Goal: Task Accomplishment & Management: Use online tool/utility

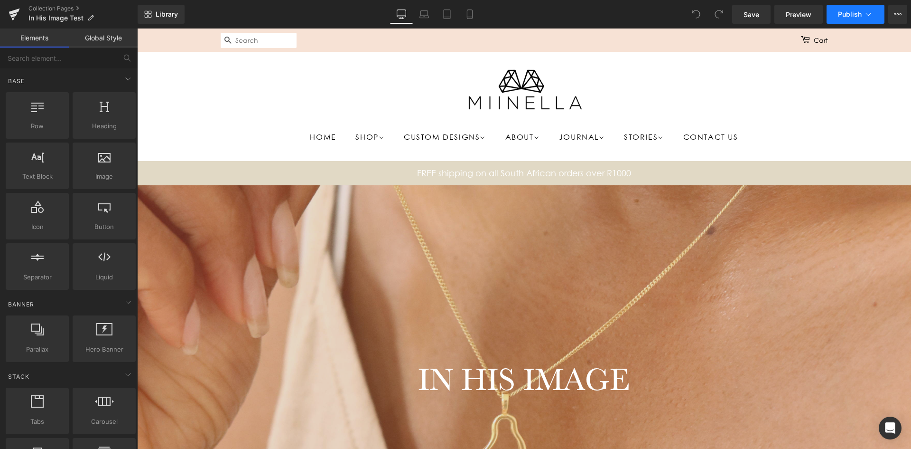
click at [856, 12] on span "Publish" at bounding box center [850, 14] width 24 height 8
click at [861, 17] on span "Publish" at bounding box center [850, 14] width 24 height 8
click at [857, 12] on span "Publish" at bounding box center [850, 14] width 24 height 8
click at [805, 17] on span "Preview" at bounding box center [799, 14] width 26 height 10
click at [889, 16] on button "View Live Page View with current Template Save Template to Library Schedule Pub…" at bounding box center [898, 14] width 19 height 19
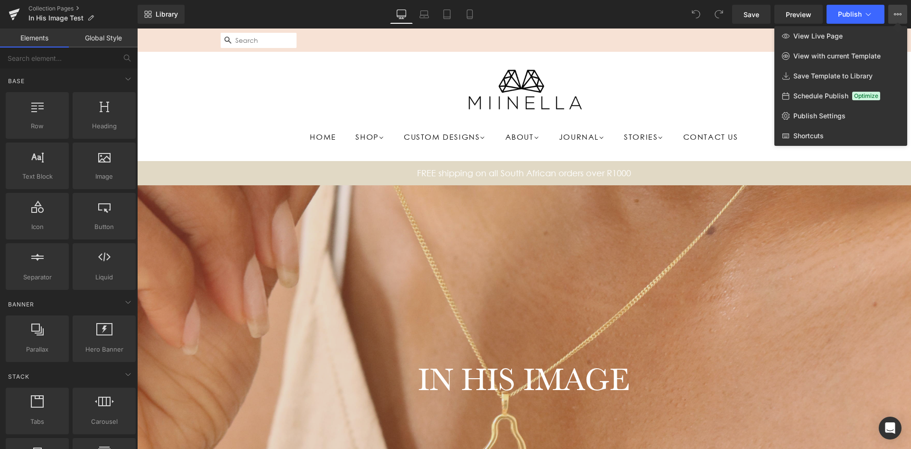
click at [658, 78] on div at bounding box center [524, 238] width 774 height 420
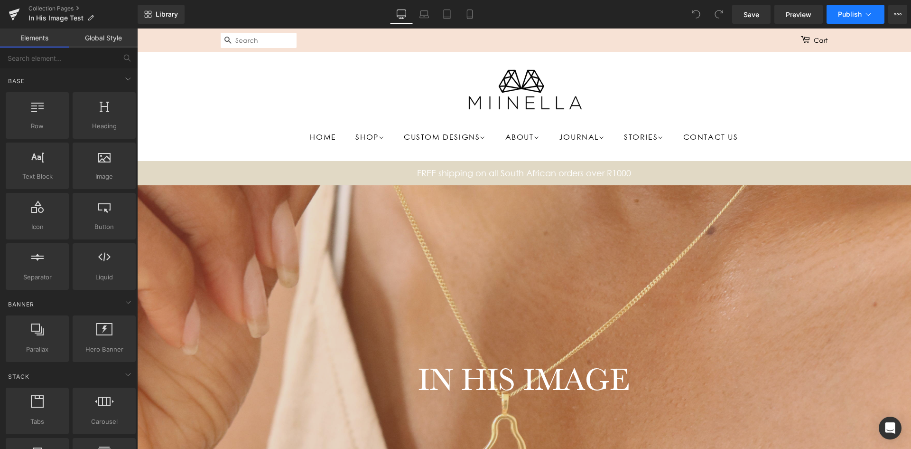
click at [848, 20] on button "Publish" at bounding box center [856, 14] width 58 height 19
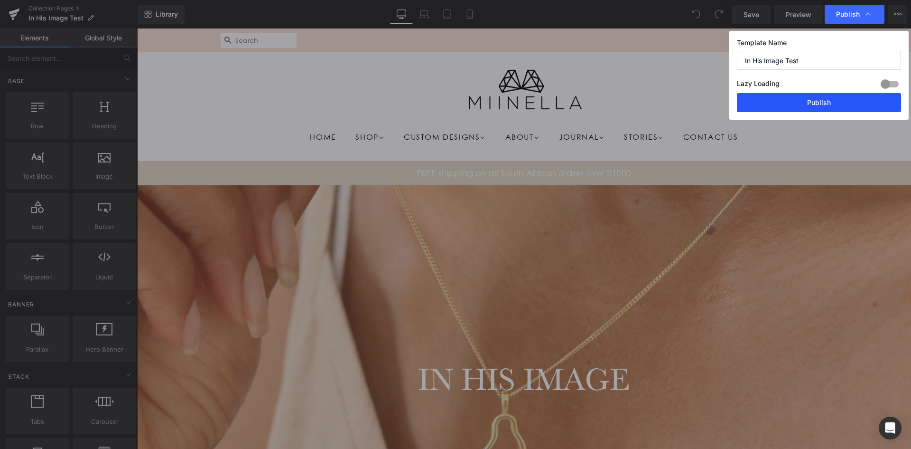
click at [792, 100] on button "Publish" at bounding box center [819, 102] width 164 height 19
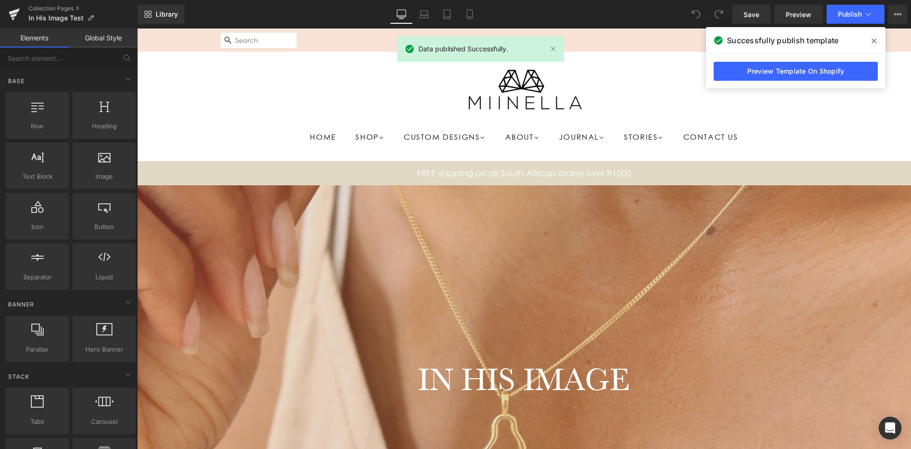
click at [865, 114] on header "Home Shop Women Wedding Bands Rings" at bounding box center [524, 106] width 774 height 109
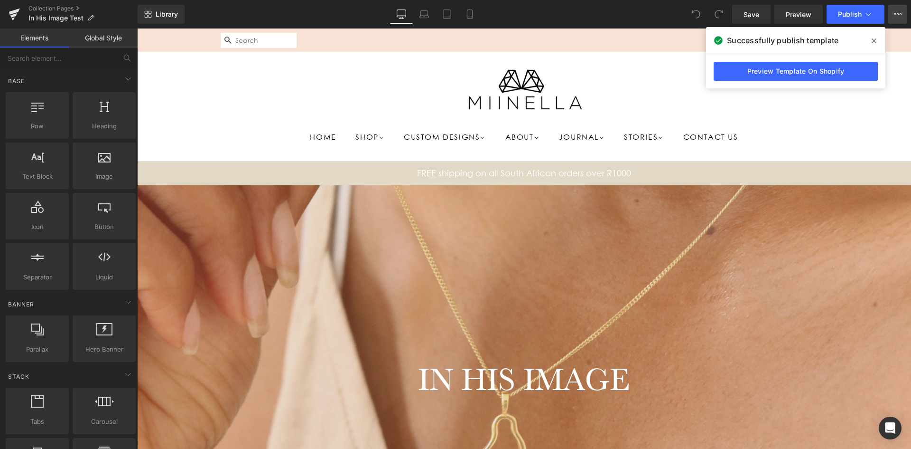
click at [901, 18] on icon at bounding box center [898, 14] width 8 height 8
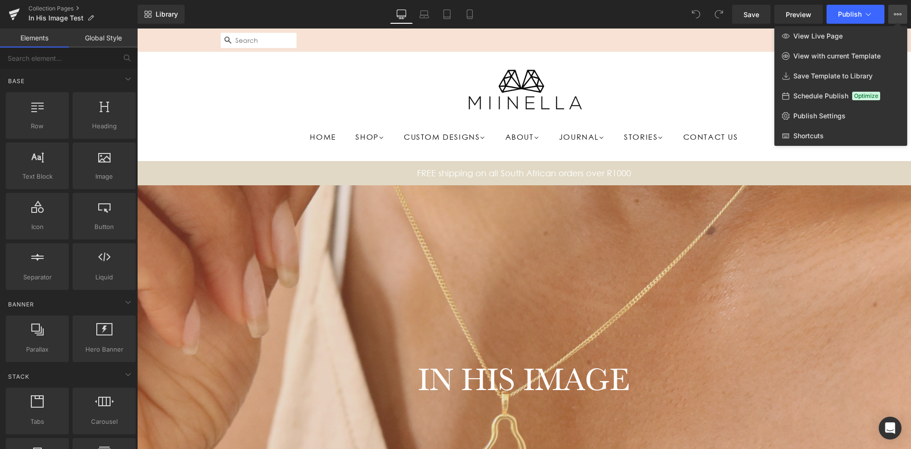
click at [248, 99] on div at bounding box center [524, 238] width 774 height 420
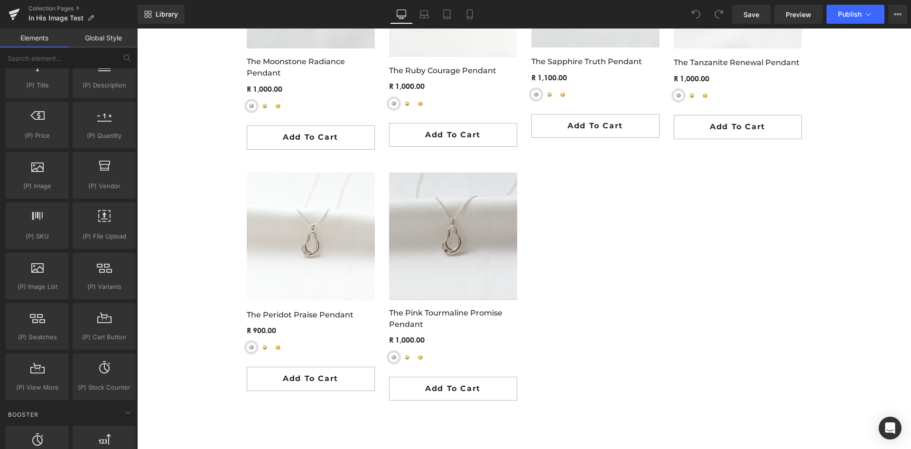
scroll to position [997, 0]
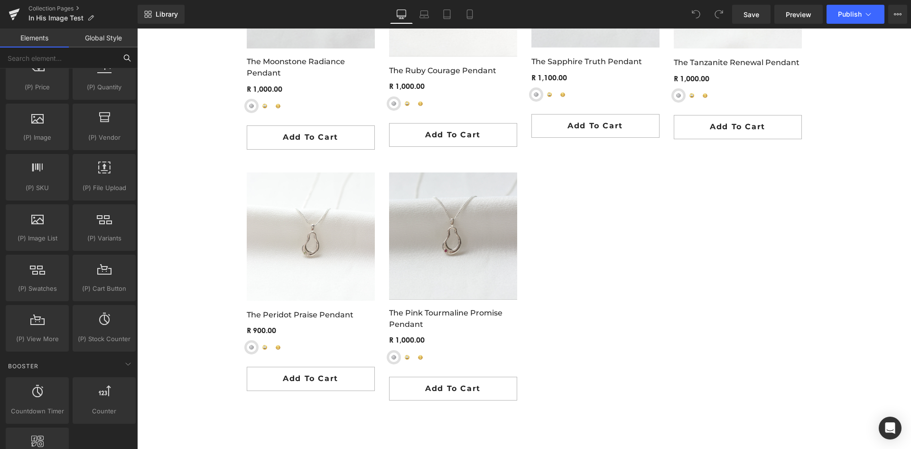
click at [61, 58] on input "text" at bounding box center [58, 57] width 117 height 21
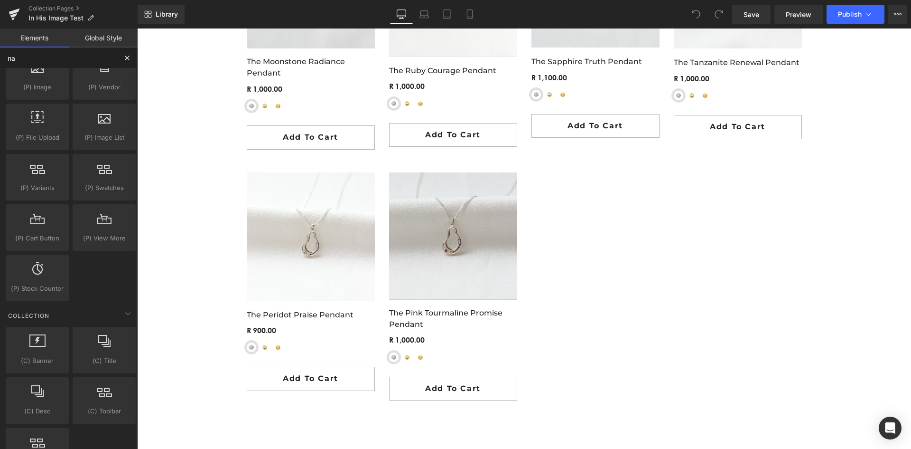
scroll to position [0, 0]
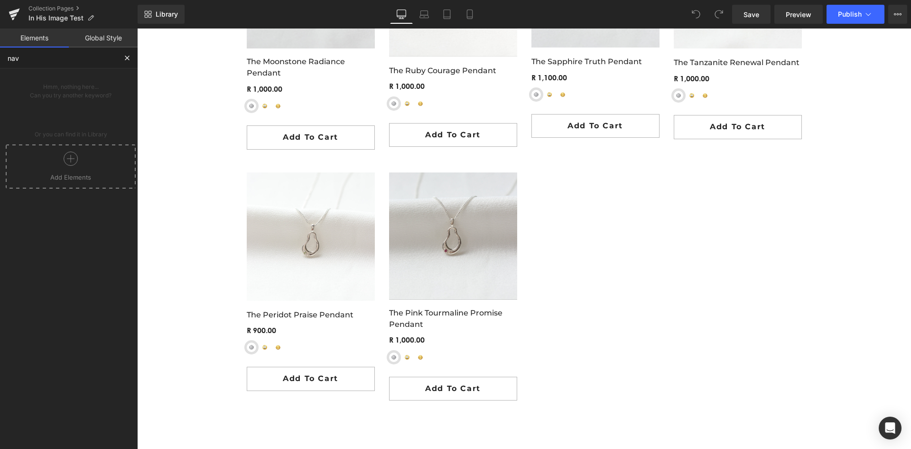
type input "nav"
click at [73, 4] on div "Collection Pages In His Image Test" at bounding box center [69, 14] width 138 height 28
click at [73, 9] on link "Collection Pages" at bounding box center [82, 9] width 109 height 8
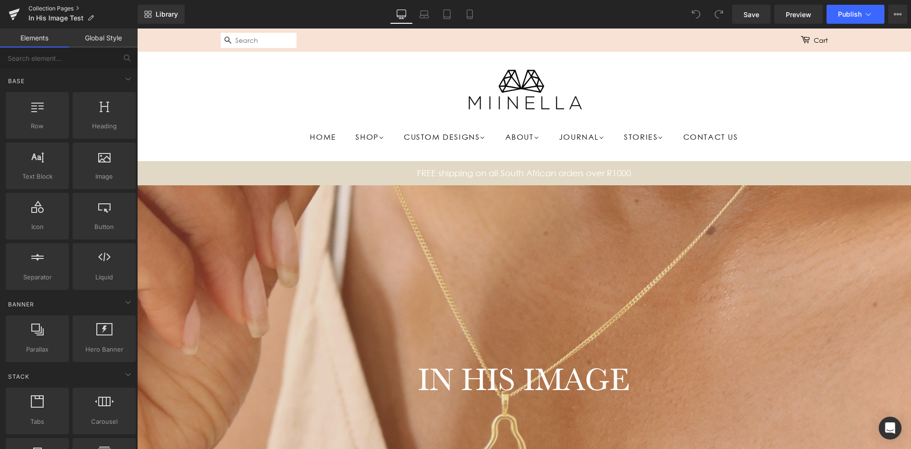
click at [52, 5] on link "Collection Pages" at bounding box center [82, 9] width 109 height 8
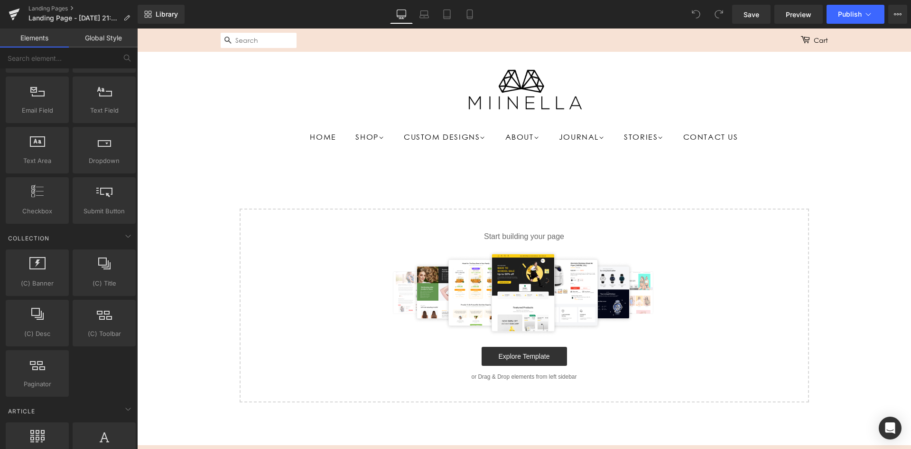
scroll to position [1472, 0]
click at [354, 131] on link "Shop" at bounding box center [371, 136] width 46 height 19
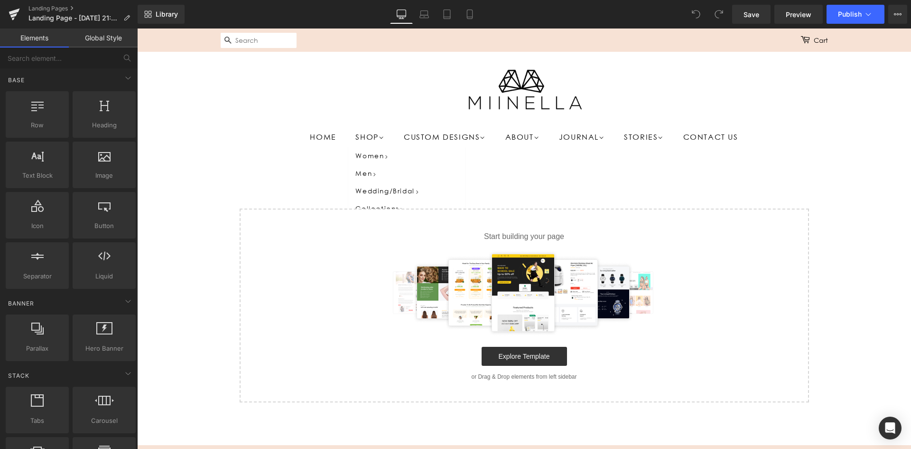
scroll to position [0, 0]
click at [126, 306] on icon at bounding box center [127, 301] width 11 height 11
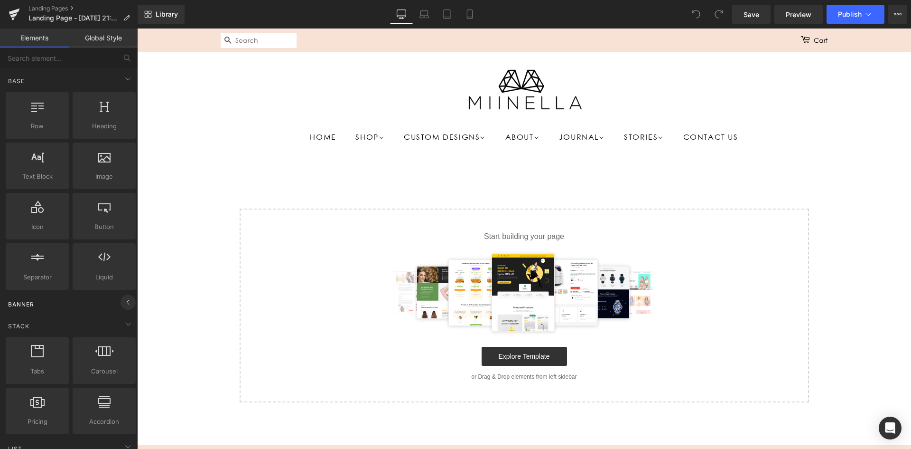
click at [126, 306] on icon at bounding box center [127, 301] width 11 height 11
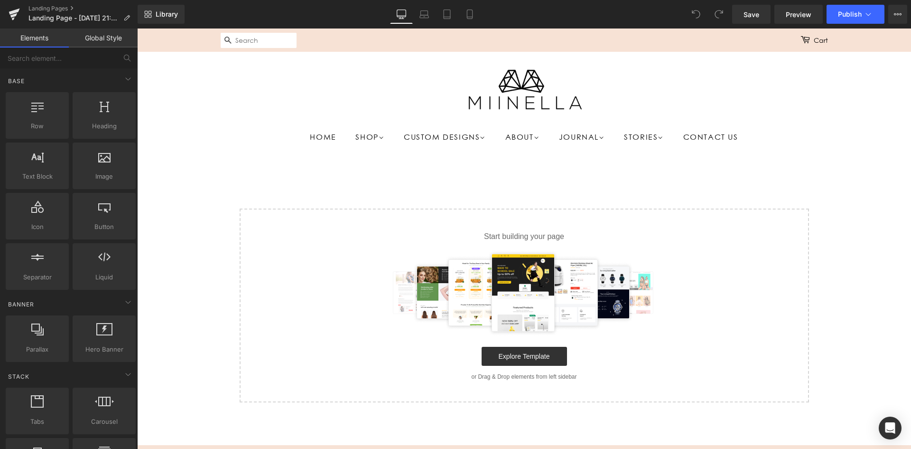
click at [109, 34] on link "Global Style" at bounding box center [103, 37] width 69 height 19
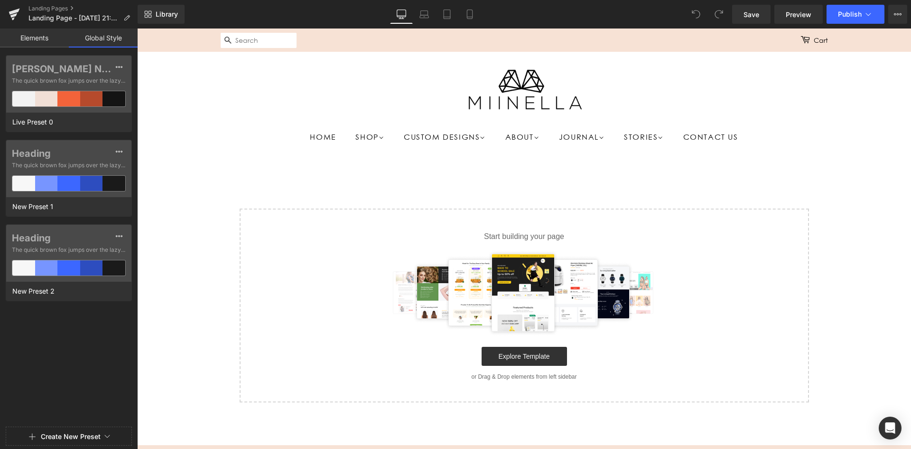
click at [42, 33] on link "Elements" at bounding box center [34, 37] width 69 height 19
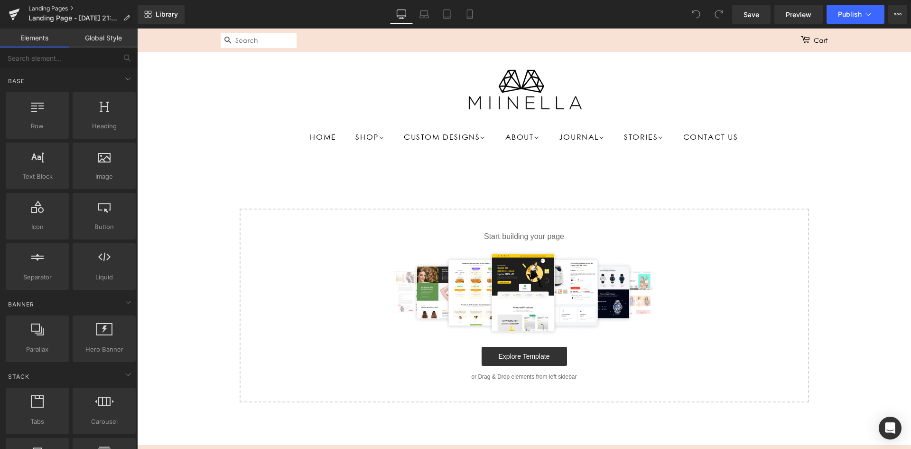
click at [47, 9] on link "Landing Pages" at bounding box center [82, 9] width 109 height 8
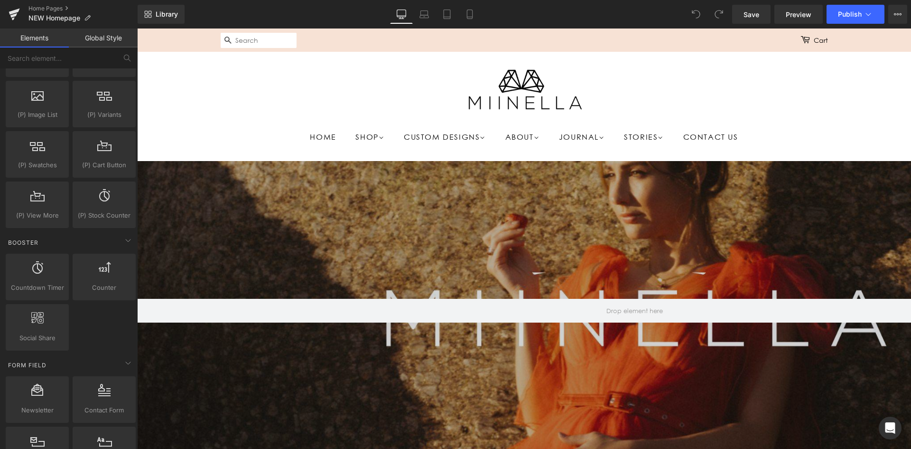
scroll to position [1282, 0]
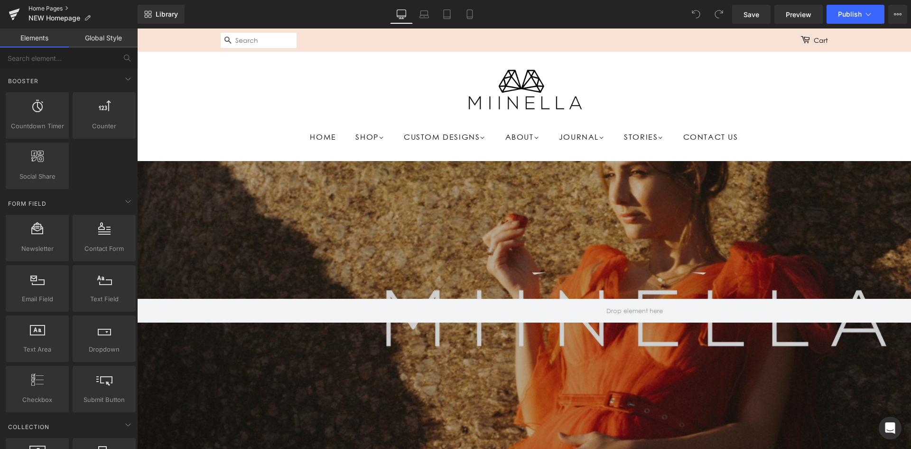
click at [56, 7] on link "Home Pages" at bounding box center [82, 9] width 109 height 8
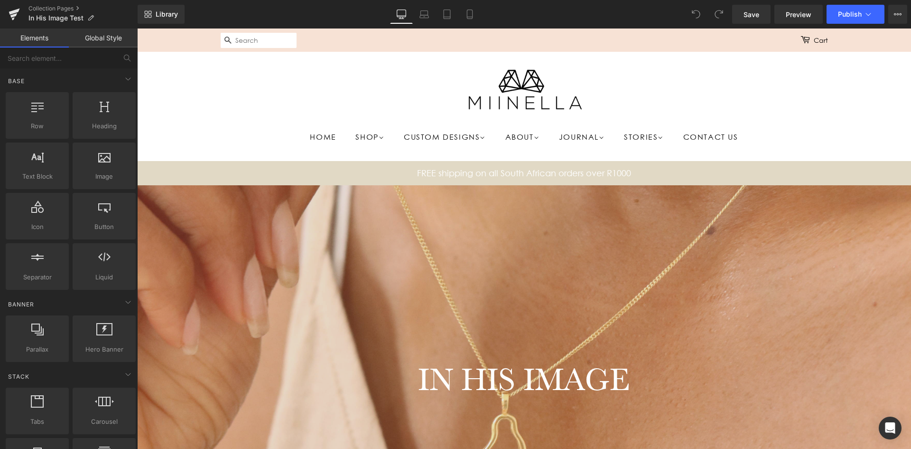
click at [53, 2] on div "Collection Pages In His Image Test" at bounding box center [69, 14] width 138 height 28
click at [53, 3] on div "Collection Pages In His Image Test" at bounding box center [69, 14] width 138 height 28
click at [55, 6] on link "Collection Pages" at bounding box center [82, 9] width 109 height 8
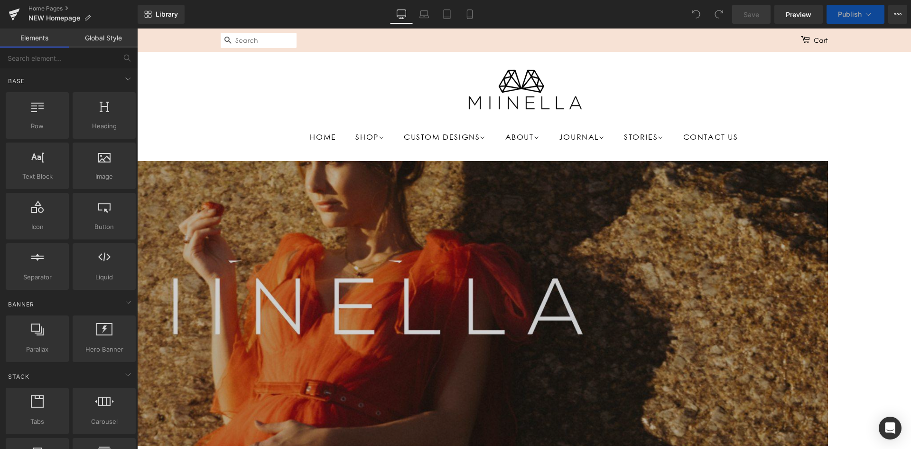
click at [225, 130] on ul "Home Shop Women Wedding Bands Rings Earrings Necklaces" at bounding box center [525, 136] width 608 height 19
click at [55, 7] on link "Home Pages" at bounding box center [82, 9] width 109 height 8
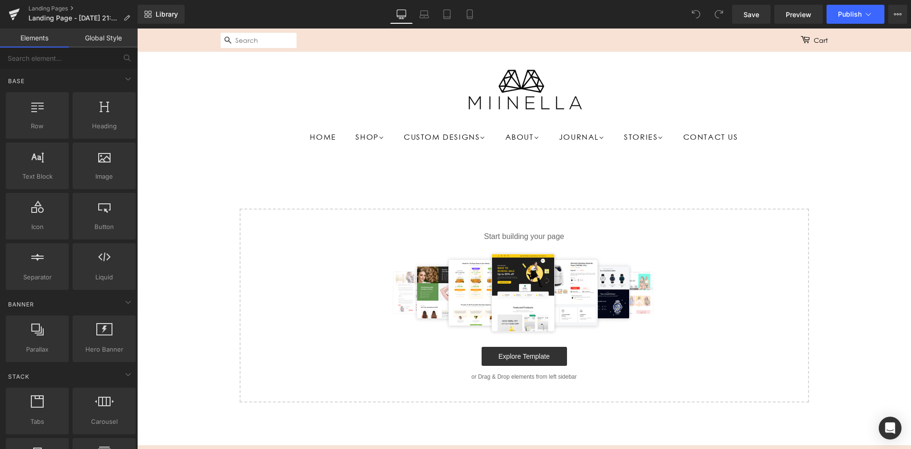
drag, startPoint x: 310, startPoint y: 120, endPoint x: 363, endPoint y: 116, distance: 52.9
click at [310, 121] on div "Home Shop Women Wedding Bands Rings Earrings Necklaces" at bounding box center [525, 130] width 608 height 34
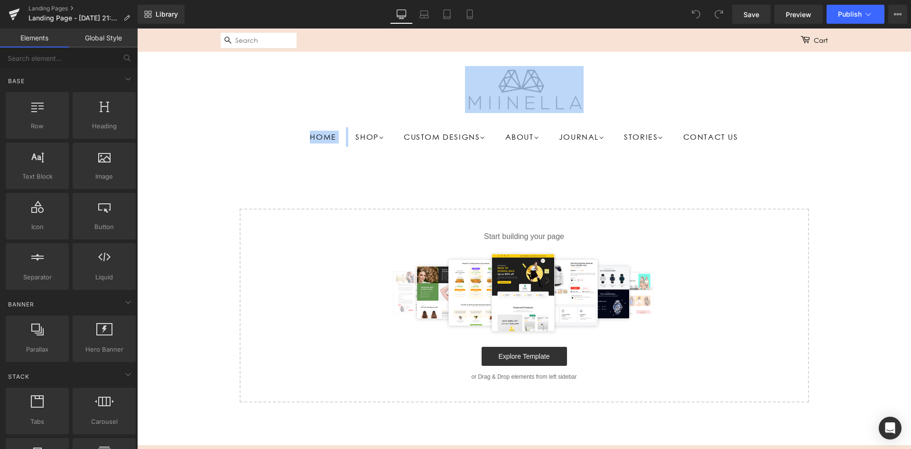
drag, startPoint x: 363, startPoint y: 116, endPoint x: 266, endPoint y: 112, distance: 96.9
click at [266, 112] on div "Home Shop Women Wedding Bands Rings" at bounding box center [525, 106] width 636 height 81
click at [239, 124] on div "Home Shop Women Wedding Bands Rings Earrings Necklaces" at bounding box center [525, 130] width 608 height 34
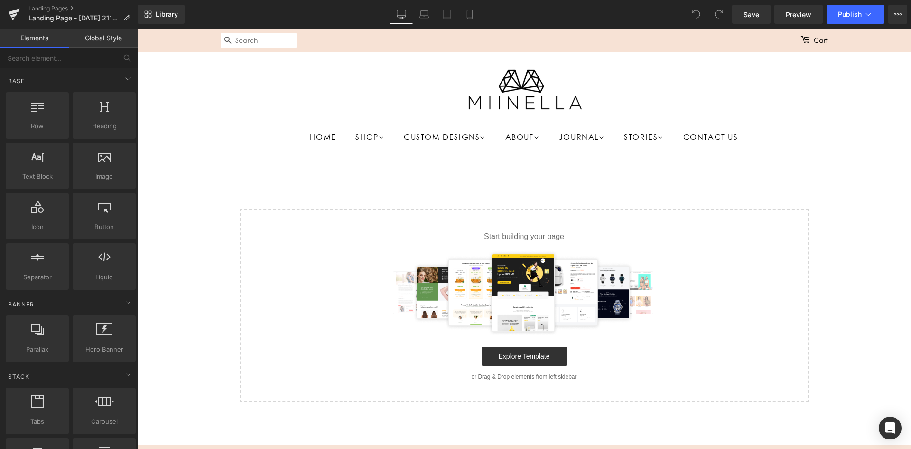
click at [239, 180] on div "Select your layout" at bounding box center [518, 288] width 622 height 255
click at [337, 184] on div "Select your layout" at bounding box center [518, 288] width 622 height 255
click at [360, 141] on link "Shop" at bounding box center [371, 136] width 46 height 19
click at [197, 153] on header "Home Shop Women Wedding Bands Rings" at bounding box center [524, 106] width 774 height 109
click at [57, 7] on link "Landing Pages" at bounding box center [82, 9] width 109 height 8
